Goal: Find specific page/section: Find specific page/section

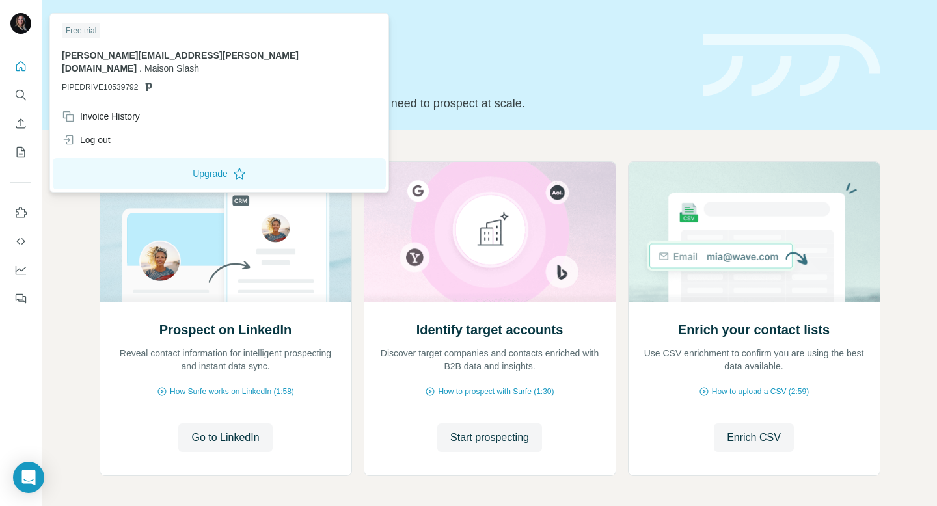
click at [22, 20] on img at bounding box center [20, 23] width 21 height 21
click at [98, 110] on div "Invoice History" at bounding box center [101, 116] width 78 height 13
click at [21, 94] on icon "Search" at bounding box center [20, 95] width 13 height 13
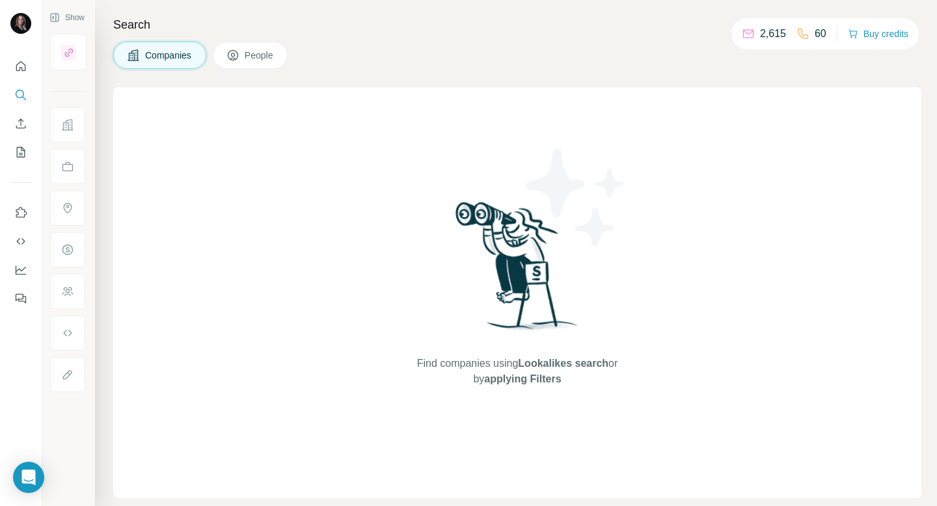
click at [18, 20] on img at bounding box center [20, 23] width 21 height 21
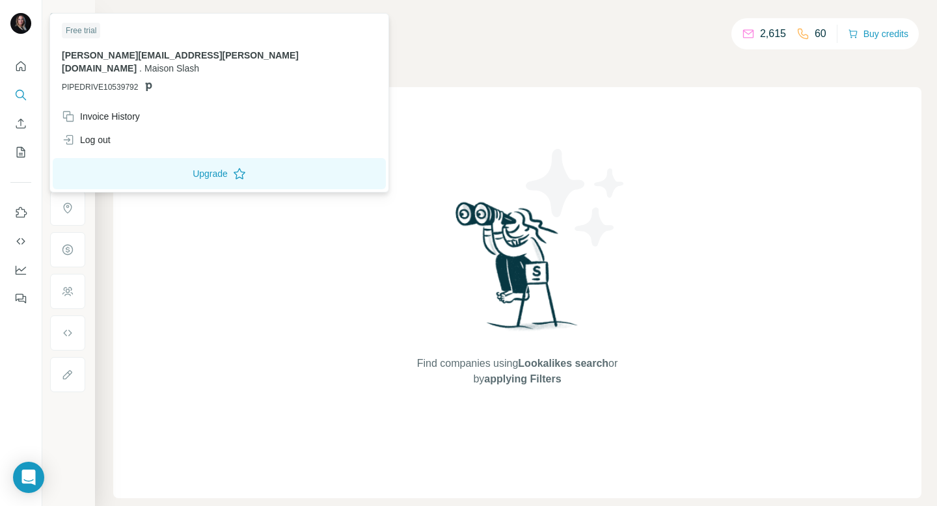
click at [100, 48] on div "Free trial [PERSON_NAME][EMAIL_ADDRESS][PERSON_NAME][DOMAIN_NAME] . Maison Slas…" at bounding box center [219, 60] width 333 height 89
click at [32, 9] on div at bounding box center [23, 25] width 38 height 43
